Goal: Task Accomplishment & Management: Complete application form

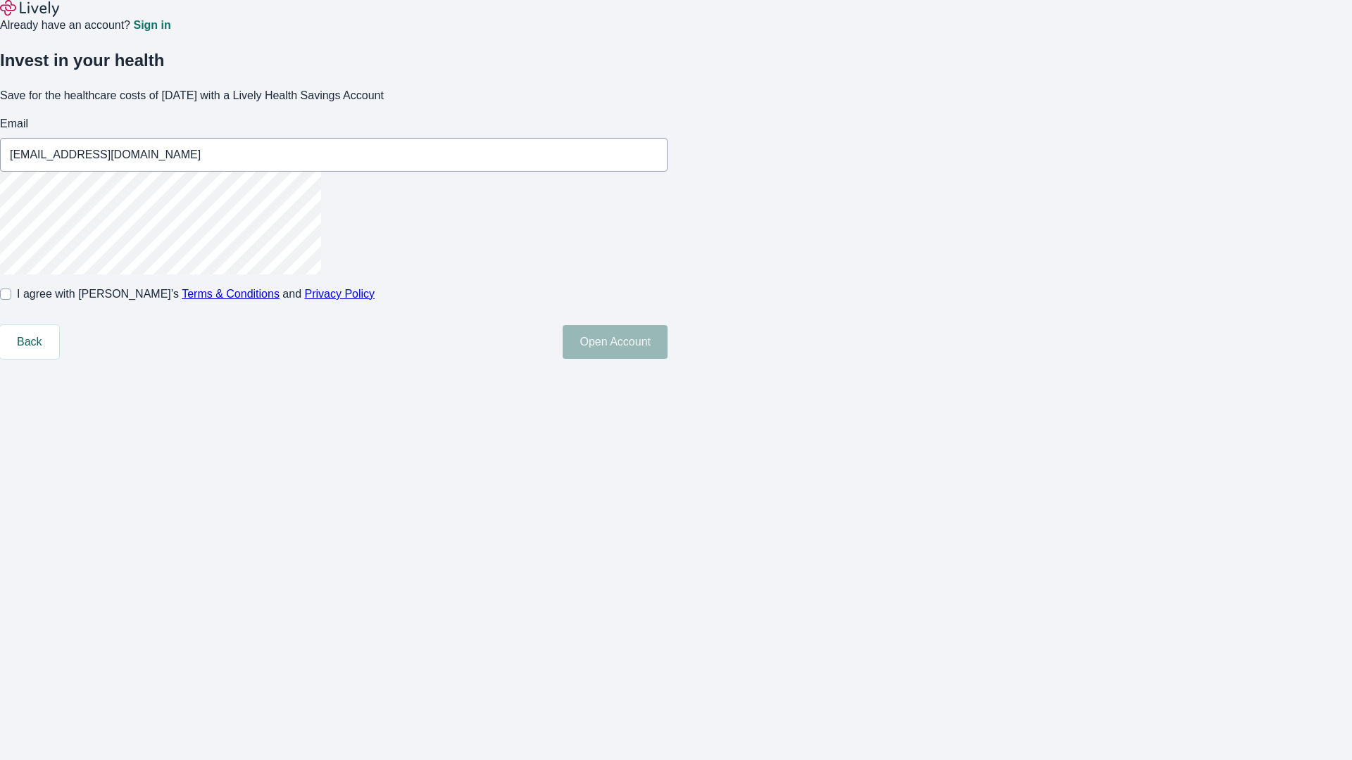
click at [11, 300] on input "I agree with Lively’s Terms & Conditions and Privacy Policy" at bounding box center [5, 294] width 11 height 11
checkbox input "true"
click at [667, 359] on button "Open Account" at bounding box center [615, 342] width 105 height 34
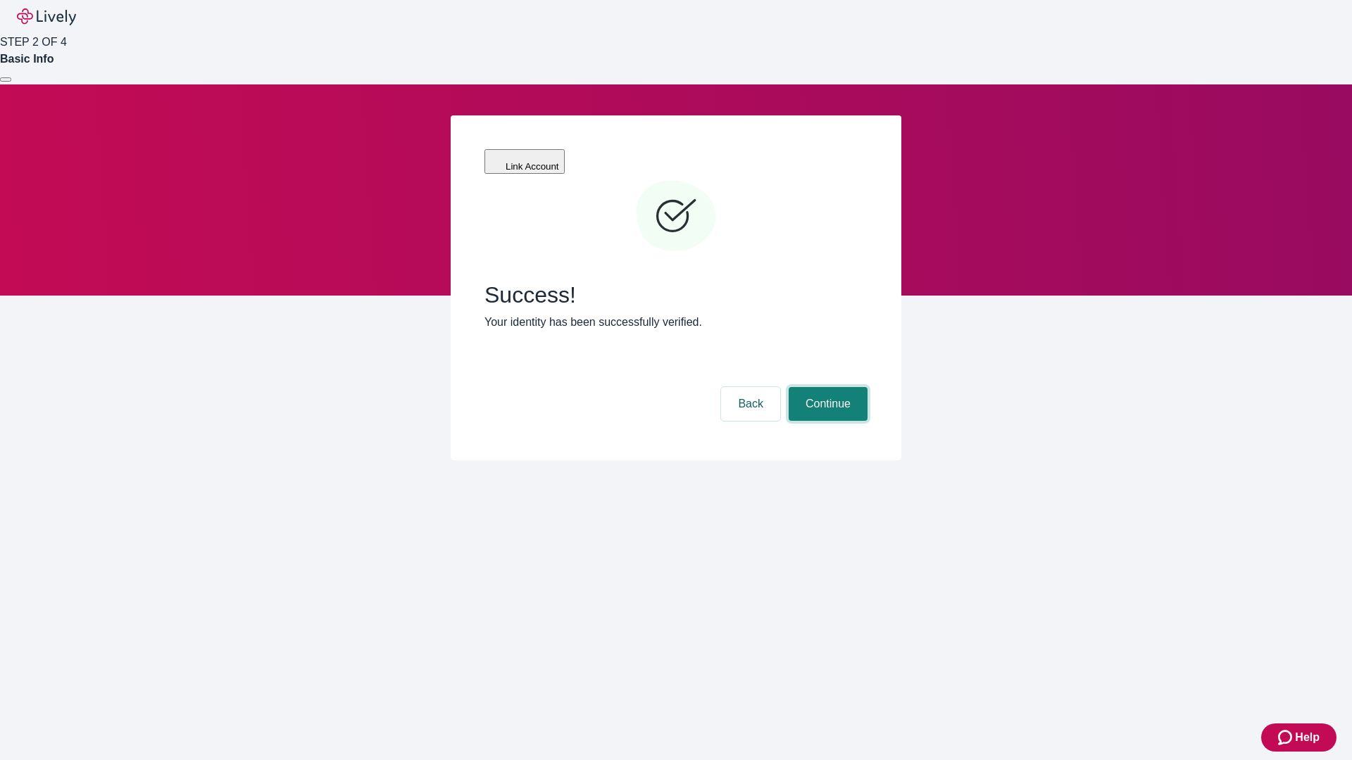
click at [826, 387] on button "Continue" at bounding box center [828, 404] width 79 height 34
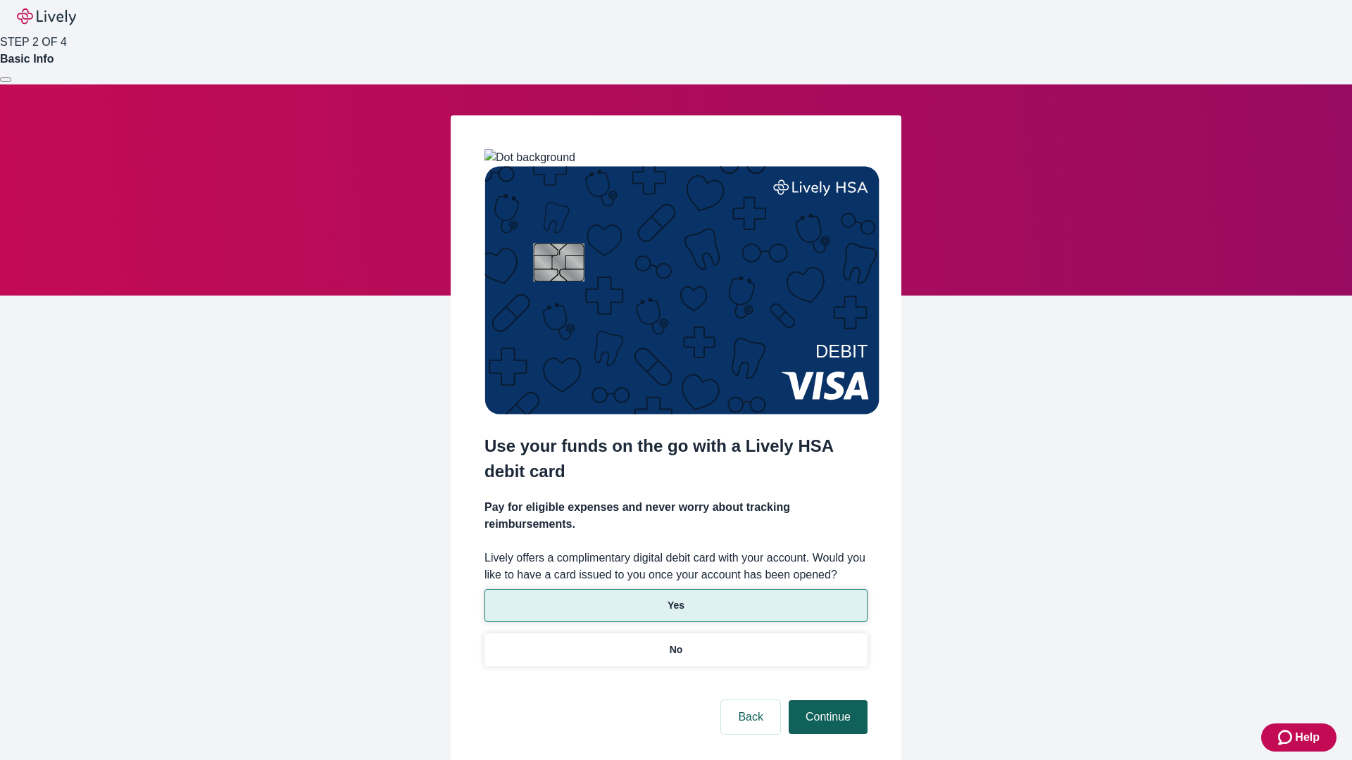
click at [675, 643] on p "No" at bounding box center [676, 650] width 13 height 15
click at [826, 701] on button "Continue" at bounding box center [828, 718] width 79 height 34
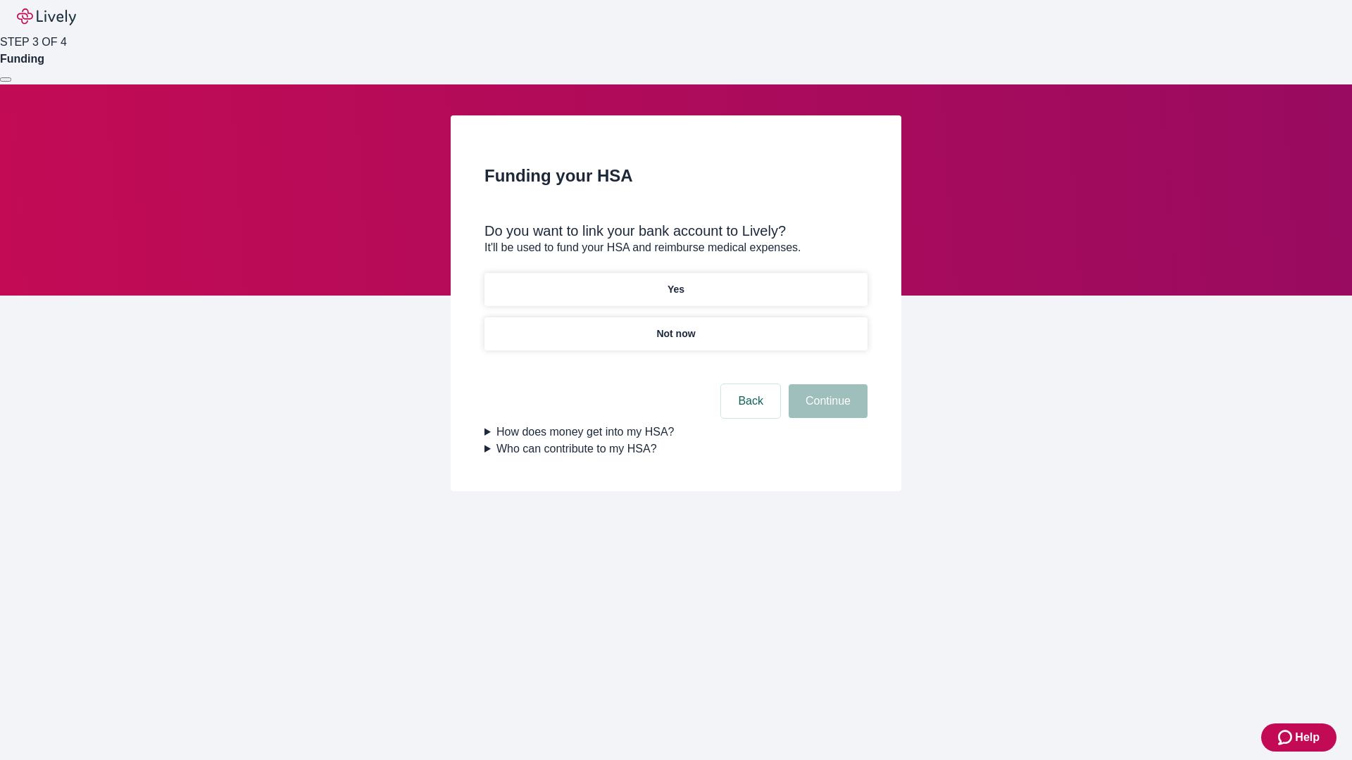
click at [675, 282] on p "Yes" at bounding box center [675, 289] width 17 height 15
click at [826, 384] on button "Continue" at bounding box center [828, 401] width 79 height 34
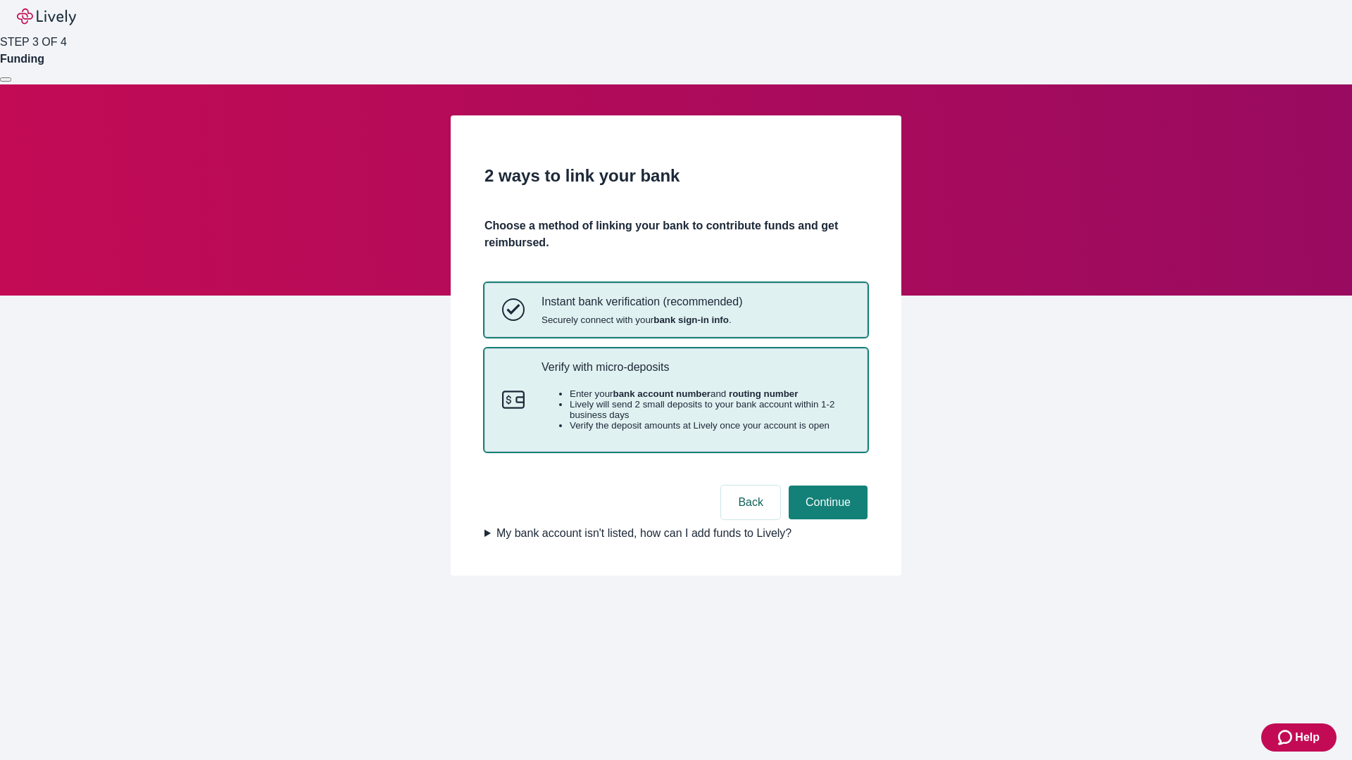
click at [695, 374] on p "Verify with micro-deposits" at bounding box center [695, 366] width 308 height 13
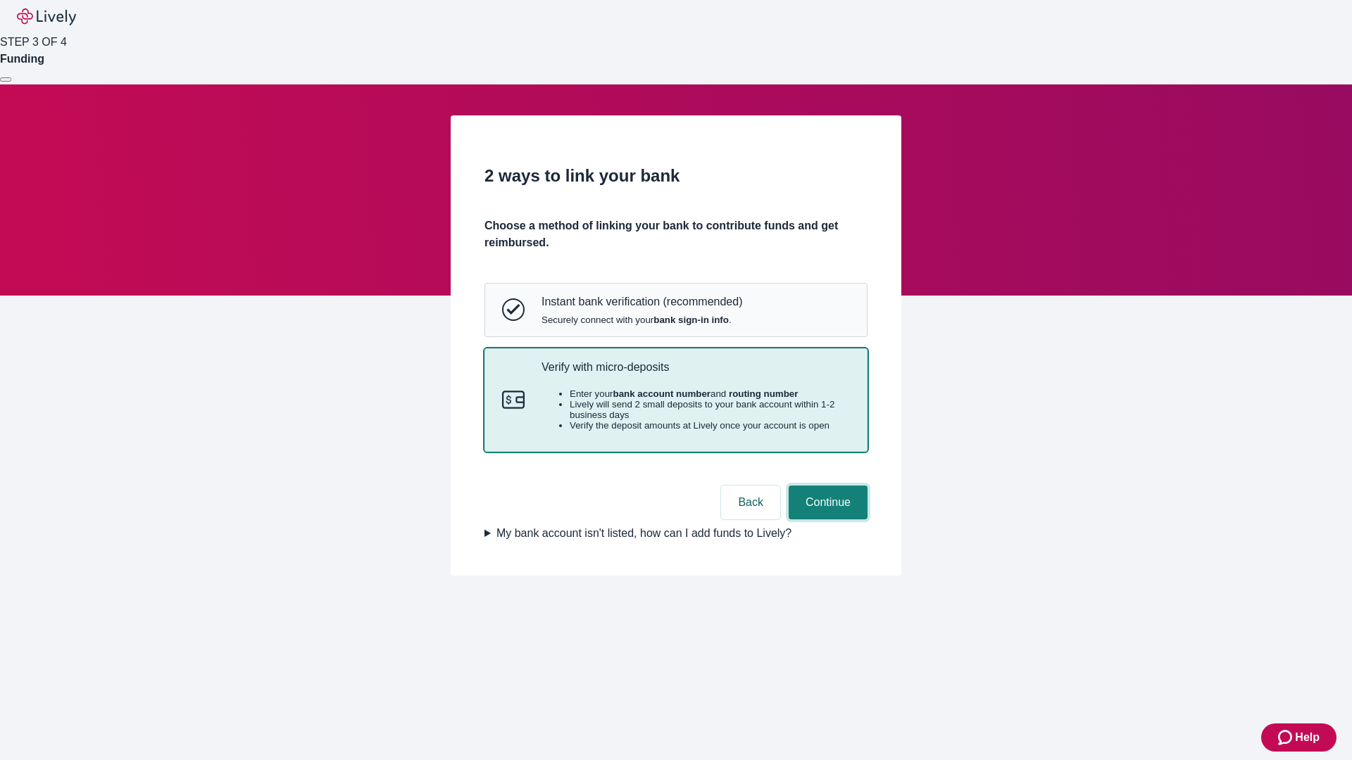
click at [826, 520] on button "Continue" at bounding box center [828, 503] width 79 height 34
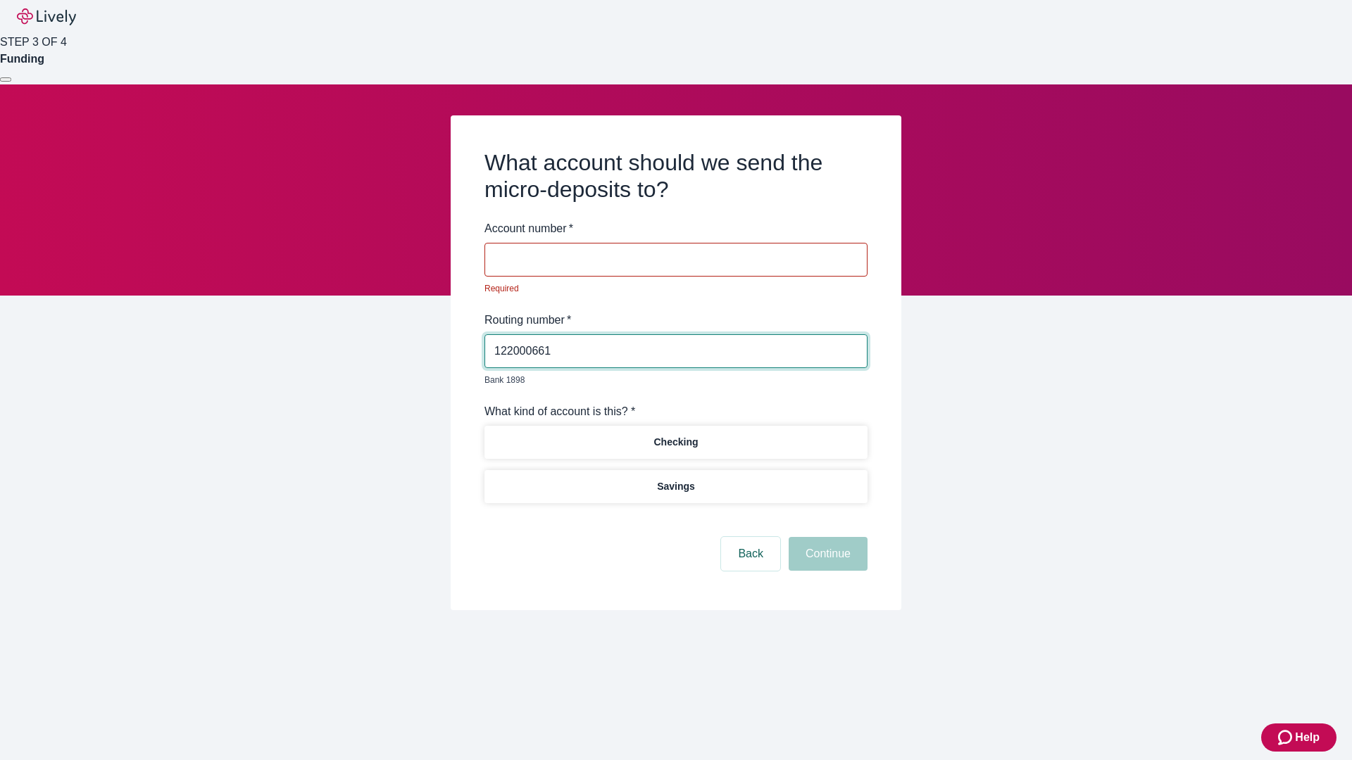
type input "122000661"
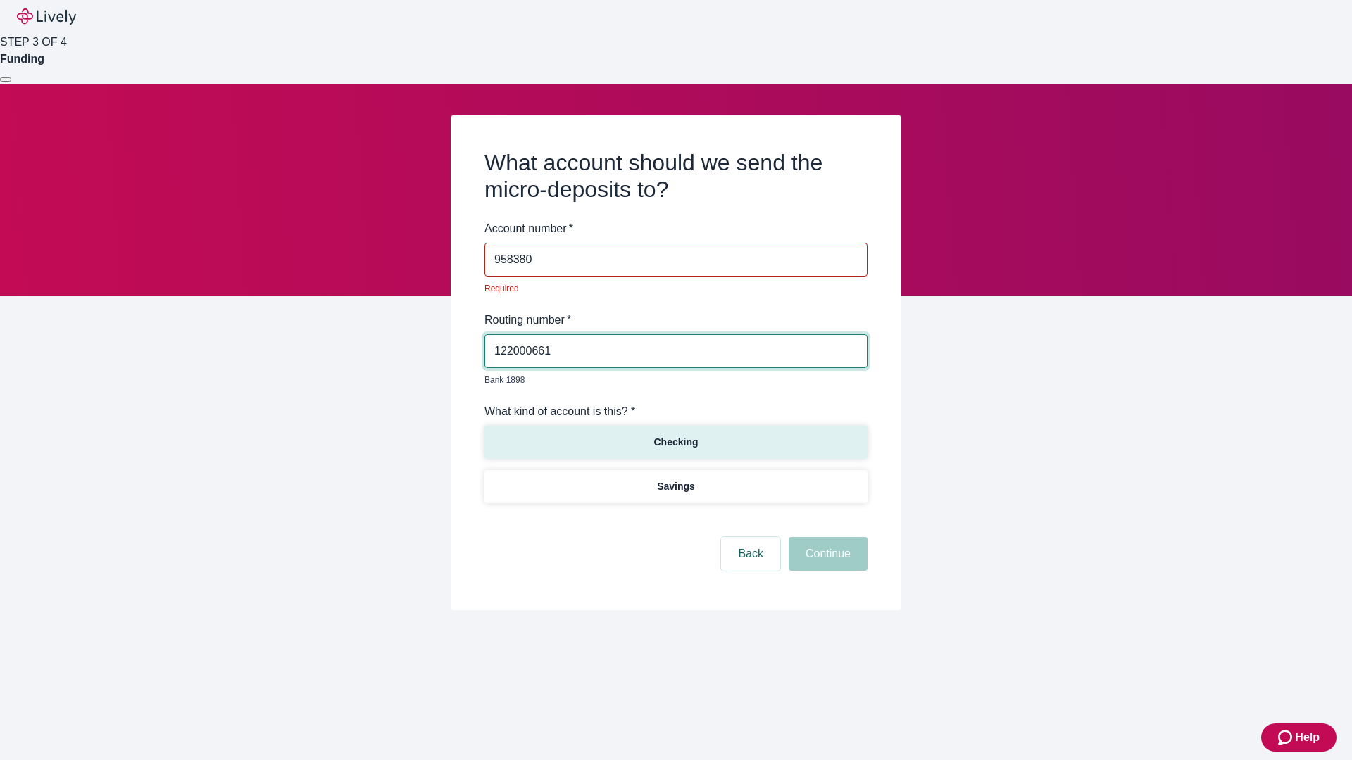
type input "958380"
click at [675, 435] on p "Checking" at bounding box center [675, 442] width 44 height 15
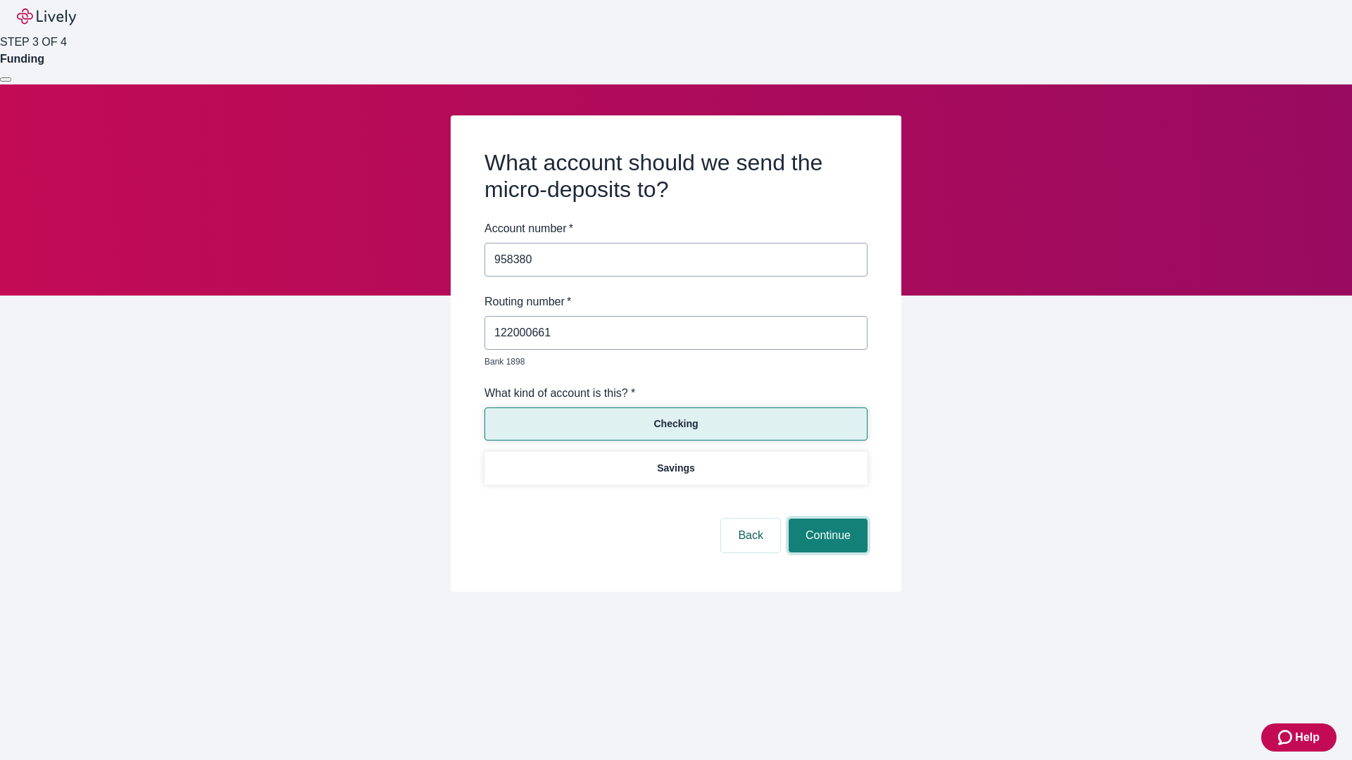
click at [826, 520] on button "Continue" at bounding box center [828, 536] width 79 height 34
